Goal: Task Accomplishment & Management: Complete application form

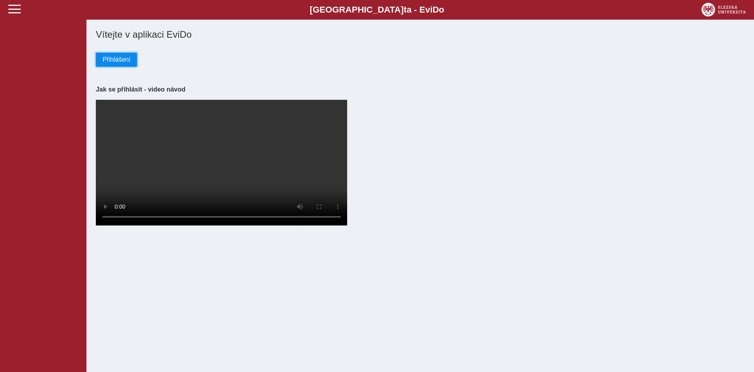
click at [108, 57] on span "Přihlášení" at bounding box center [116, 59] width 28 height 7
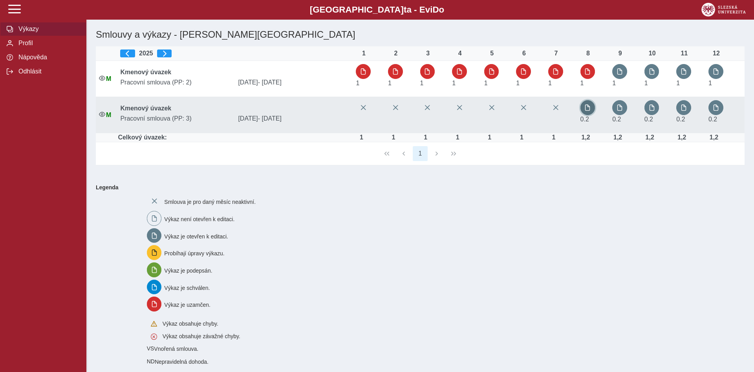
click at [593, 112] on button "button" at bounding box center [587, 107] width 15 height 15
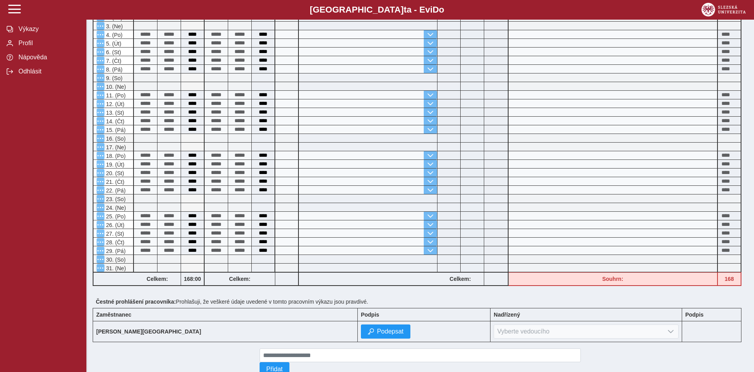
scroll to position [152, 0]
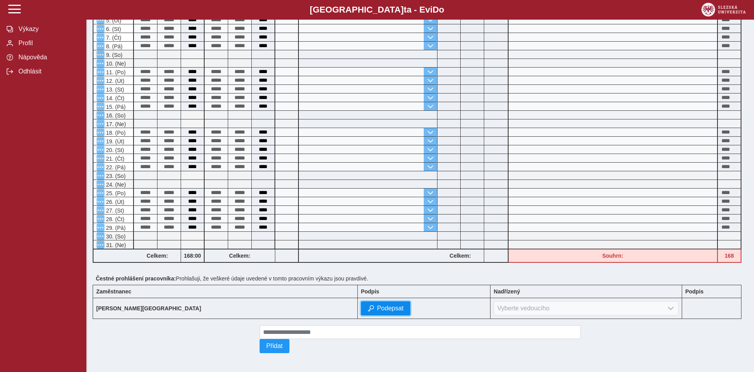
click at [377, 307] on span "Podepsat" at bounding box center [390, 308] width 27 height 7
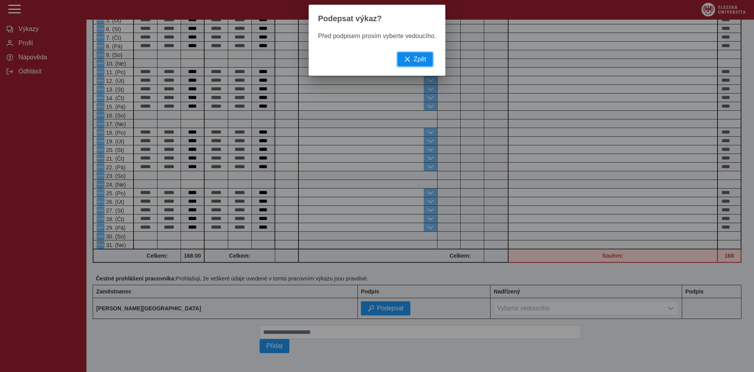
click at [414, 66] on button "Zpět" at bounding box center [414, 59] width 35 height 14
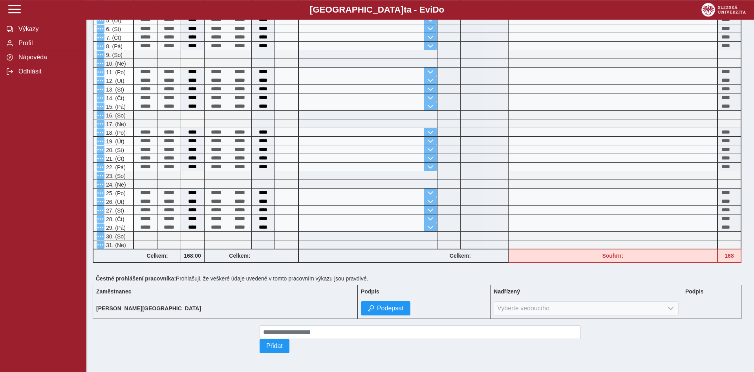
scroll to position [0, 0]
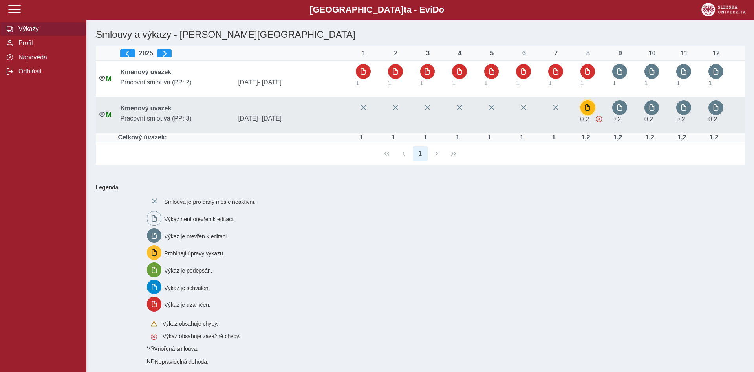
click at [591, 109] on span "button" at bounding box center [587, 107] width 6 height 6
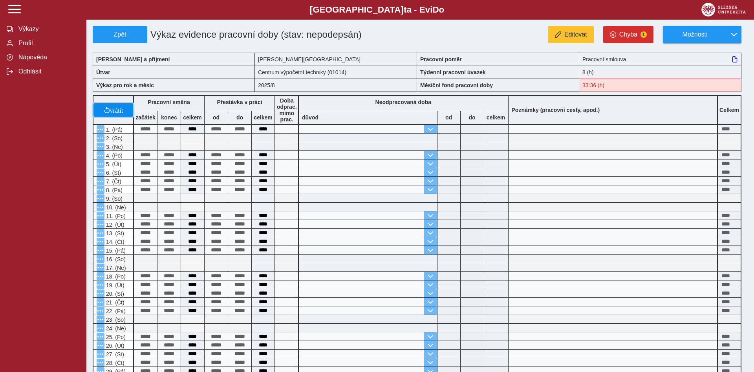
click at [115, 113] on span "vrátit" at bounding box center [116, 110] width 13 height 6
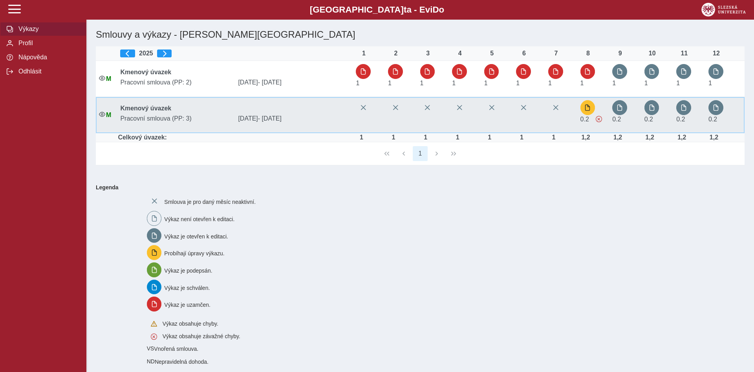
click at [602, 121] on span at bounding box center [599, 119] width 6 height 6
